Goal: Find specific page/section: Find specific page/section

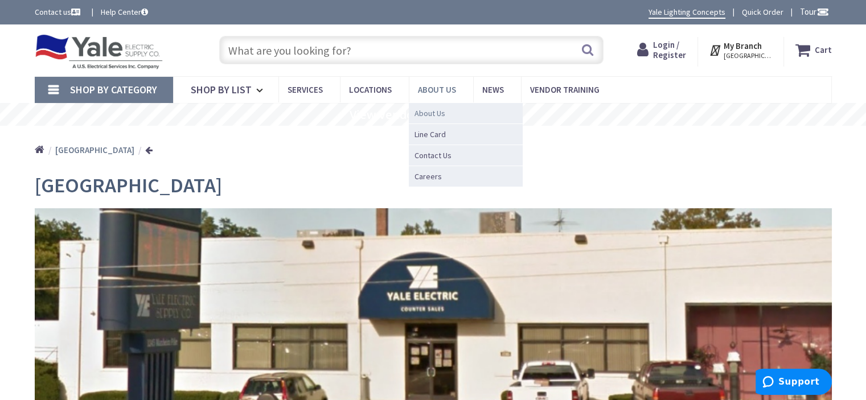
click at [419, 111] on span "About Us" at bounding box center [430, 113] width 31 height 11
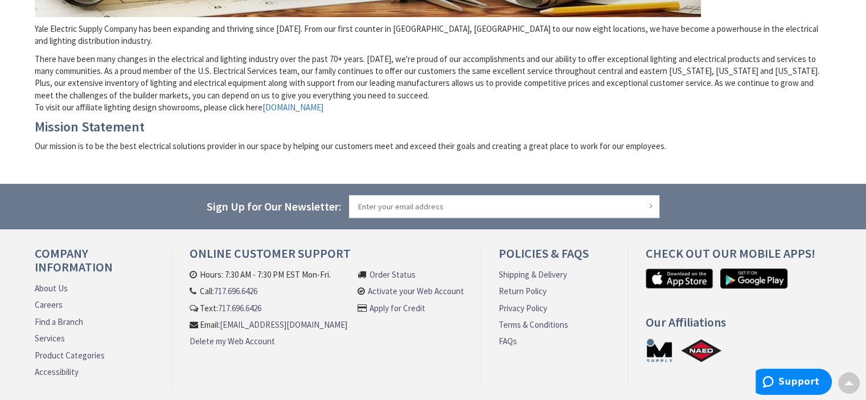
scroll to position [350, 0]
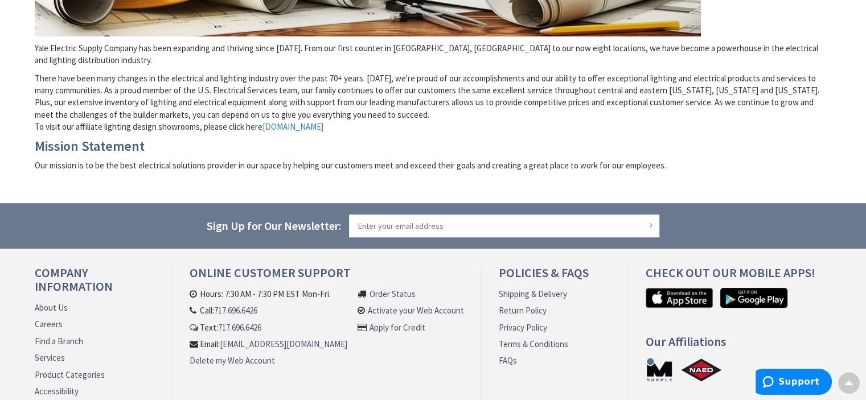
click at [58, 302] on link "About Us" at bounding box center [51, 308] width 33 height 12
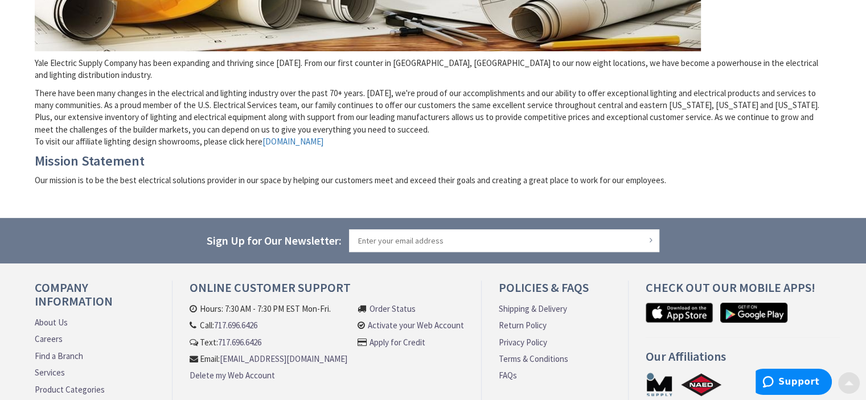
scroll to position [342, 0]
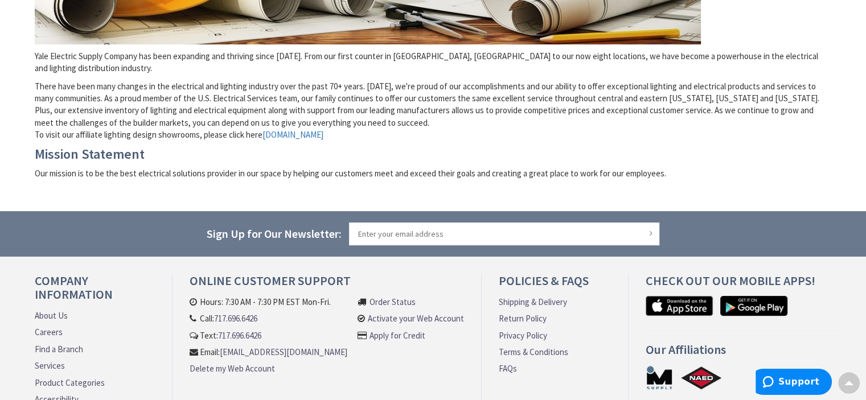
click at [50, 343] on link "Find a Branch" at bounding box center [59, 349] width 48 height 12
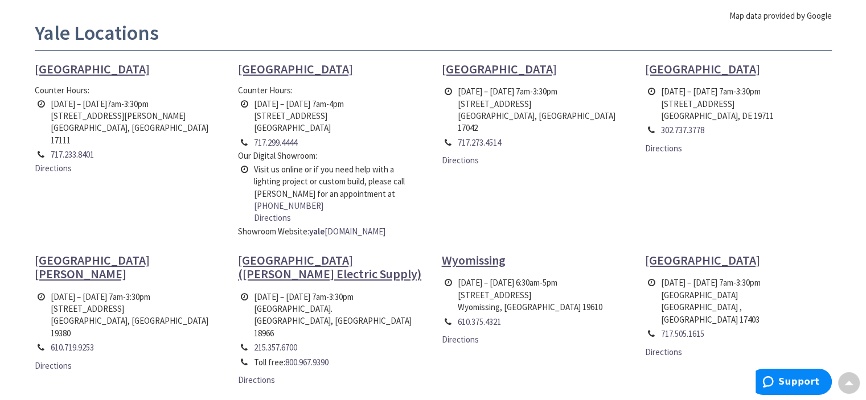
scroll to position [399, 0]
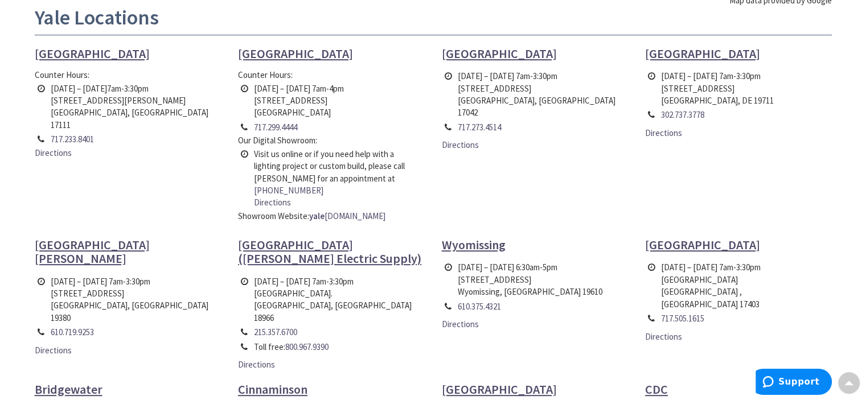
click at [350, 210] on link "y ale lightingconcepts.com" at bounding box center [347, 216] width 76 height 12
